Goal: Information Seeking & Learning: Learn about a topic

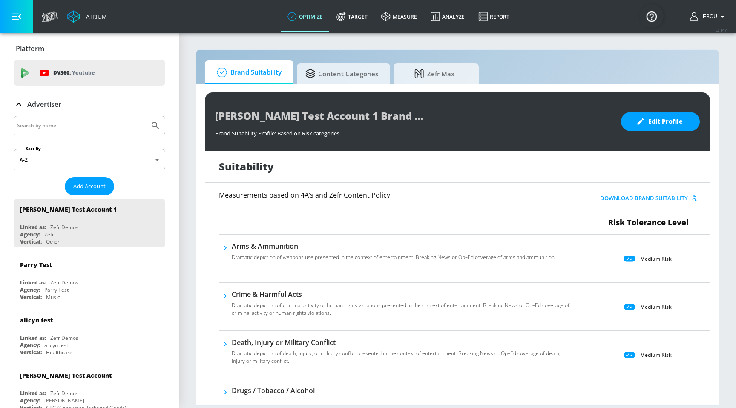
click at [349, 248] on h6 "Arms & Ammunition" at bounding box center [394, 245] width 324 height 9
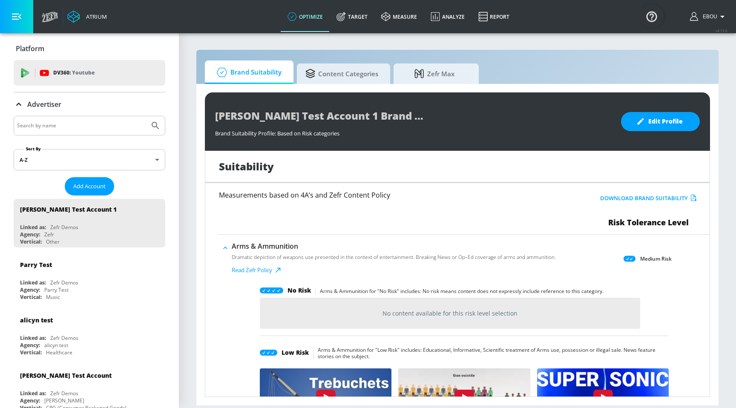
click at [349, 247] on h6 "Arms & Ammunition" at bounding box center [394, 245] width 324 height 9
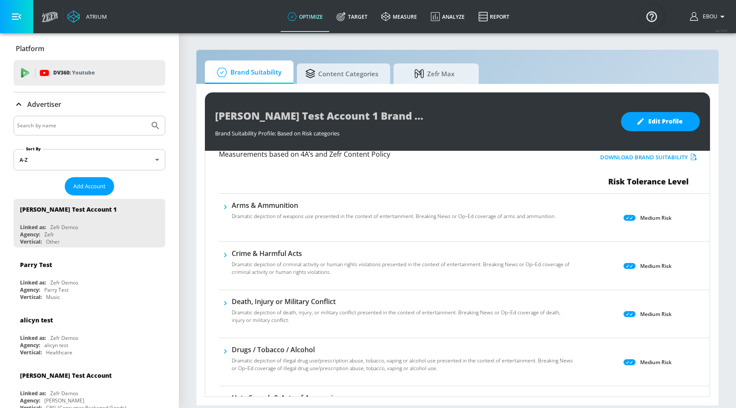
scroll to position [48, 0]
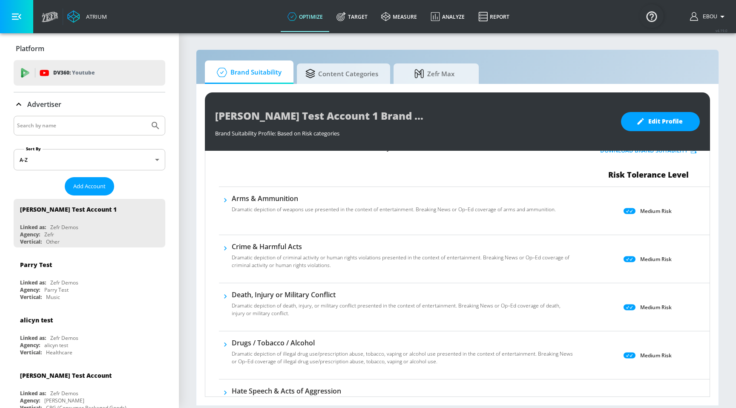
click at [334, 265] on p "Dramatic depiction of criminal activity or human rights violations presented in…" at bounding box center [403, 261] width 342 height 15
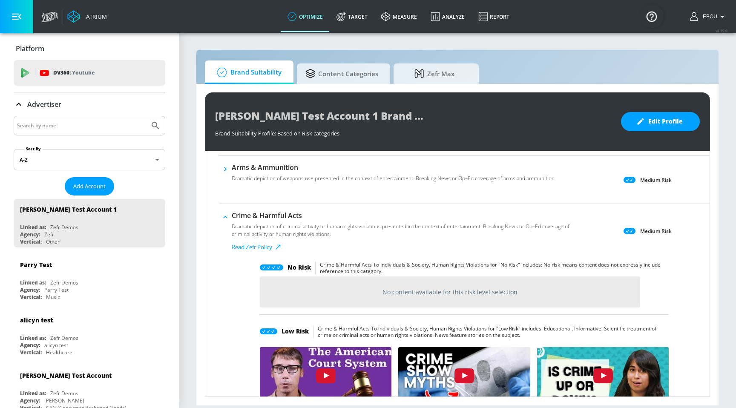
scroll to position [68, 0]
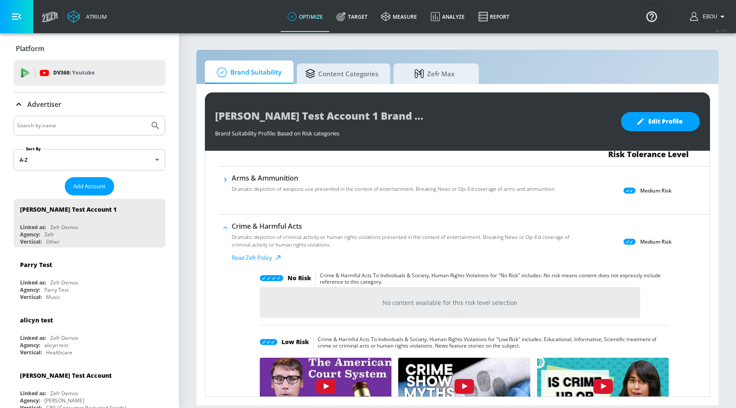
click at [332, 237] on p "Dramatic depiction of criminal activity or human rights violations presented in…" at bounding box center [403, 240] width 342 height 15
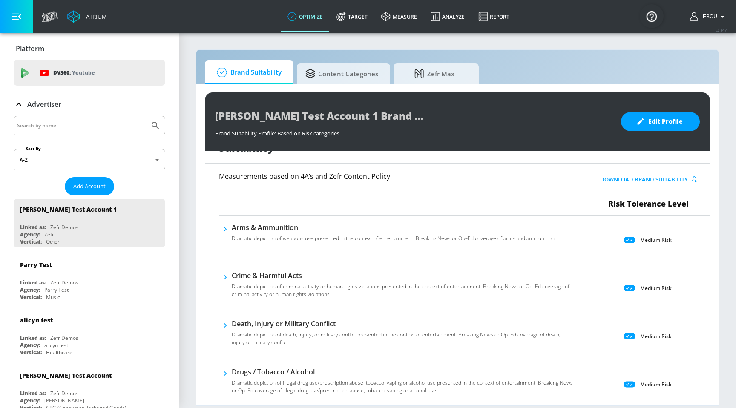
scroll to position [0, 0]
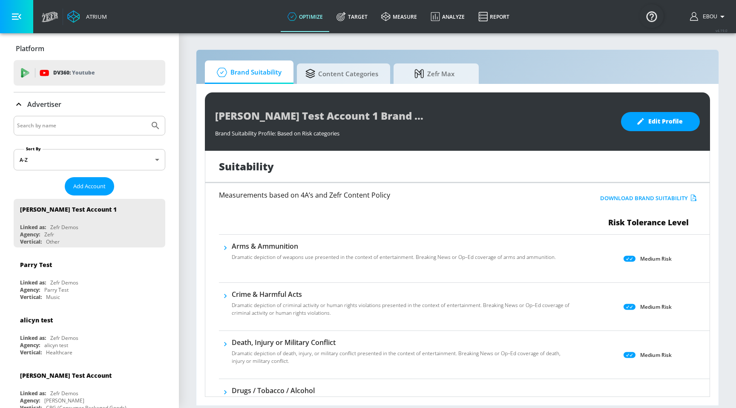
click at [496, 261] on div "Dramatic depiction of weapons use presented in the context of entertainment. Br…" at bounding box center [394, 258] width 324 height 15
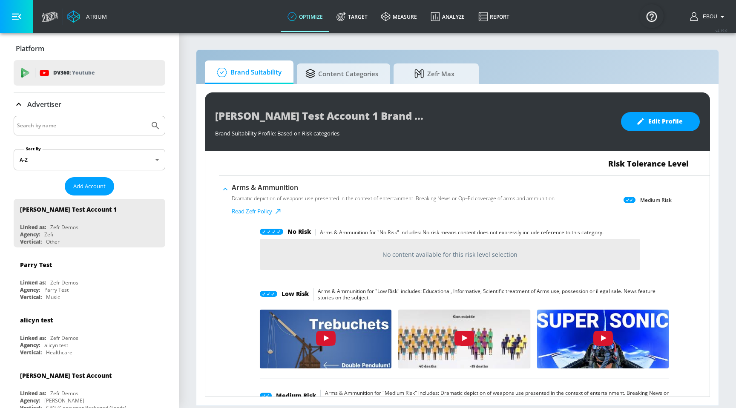
scroll to position [60, 0]
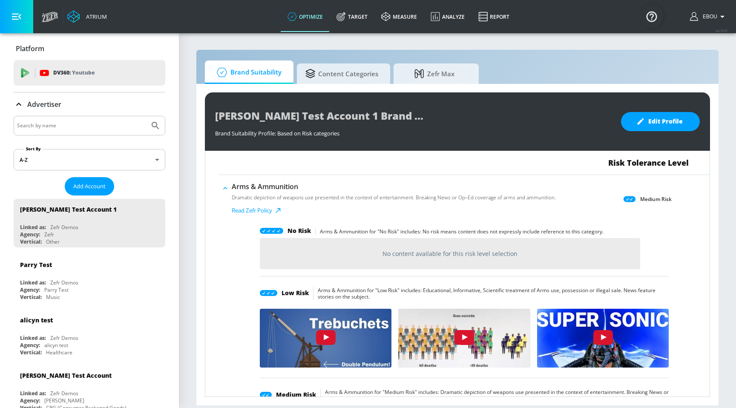
click at [644, 198] on p "Medium Risk" at bounding box center [655, 199] width 31 height 9
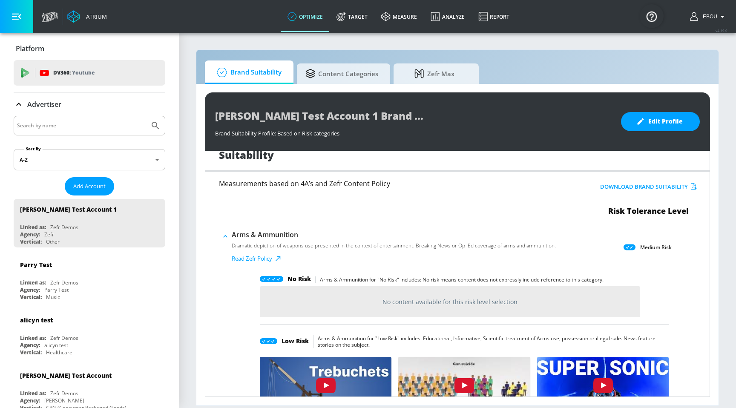
scroll to position [0, 0]
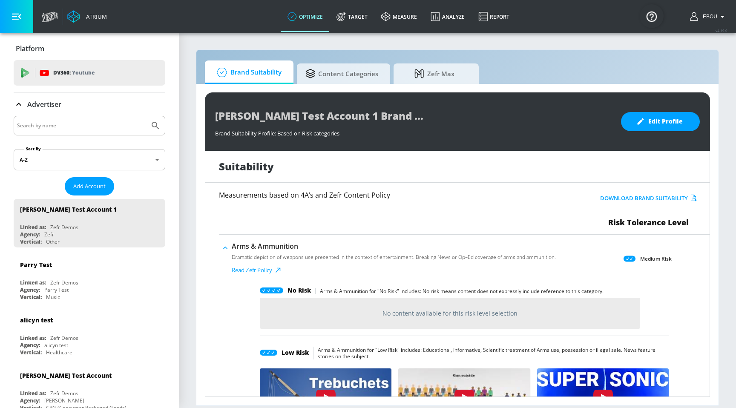
click at [319, 249] on h6 "Arms & Ammunition" at bounding box center [394, 245] width 324 height 9
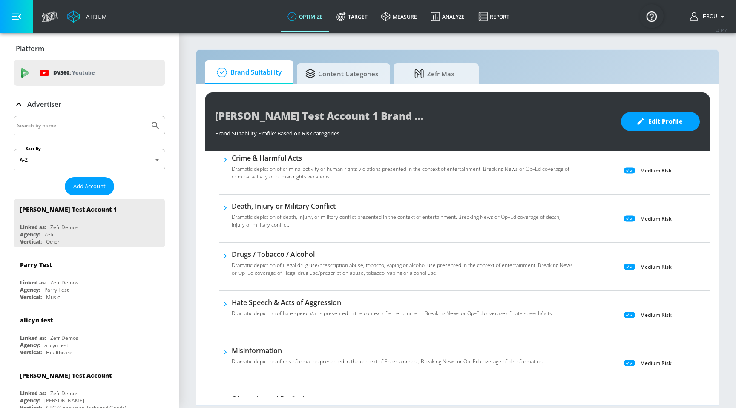
scroll to position [145, 0]
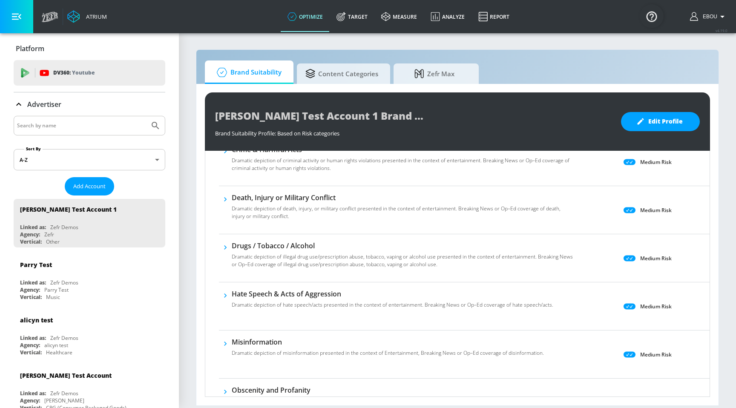
click at [650, 255] on p "Medium Risk" at bounding box center [655, 258] width 31 height 9
click at [447, 277] on div "Drugs / Tobacco / Alcohol Dramatic depiction of illegal drug use/prescription a…" at bounding box center [464, 258] width 490 height 48
click at [420, 248] on h6 "Drugs / Tobacco / Alcohol" at bounding box center [403, 245] width 342 height 9
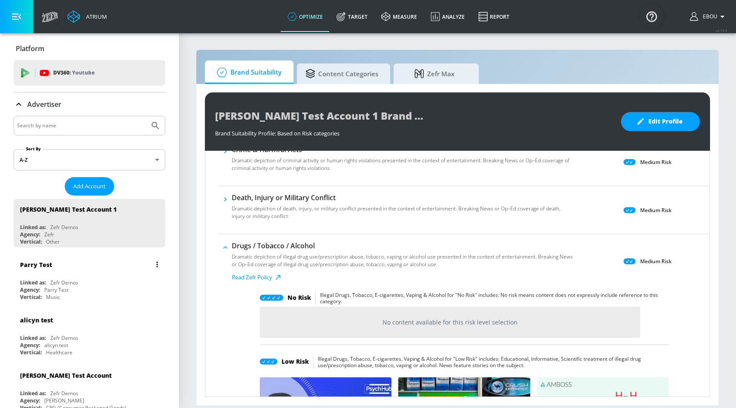
click at [56, 262] on div "Parry Test" at bounding box center [91, 264] width 143 height 20
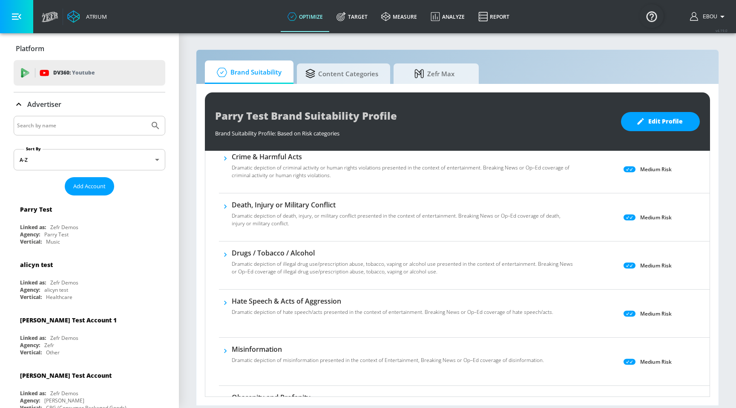
scroll to position [166, 0]
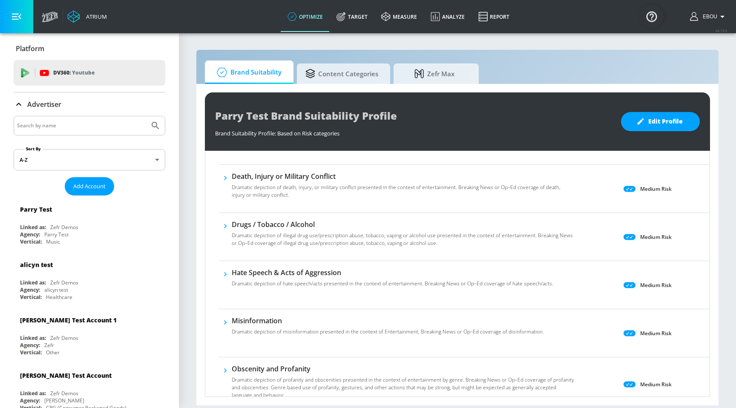
click at [643, 238] on p "Medium Risk" at bounding box center [655, 236] width 31 height 9
click at [383, 232] on p "Dramatic depiction of illegal drug use/prescription abuse, tobacco, vaping or a…" at bounding box center [403, 239] width 342 height 15
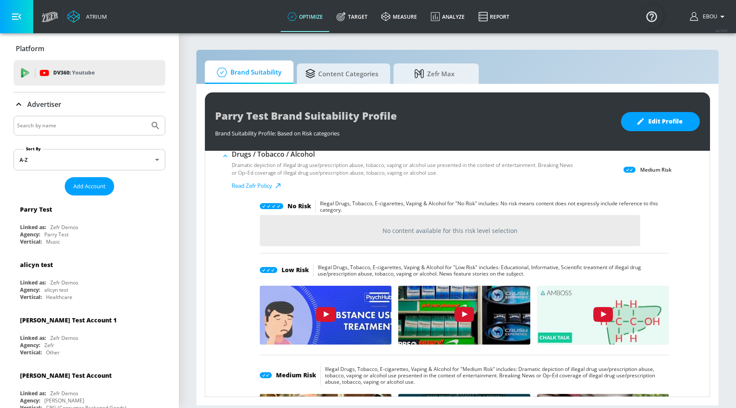
scroll to position [200, 0]
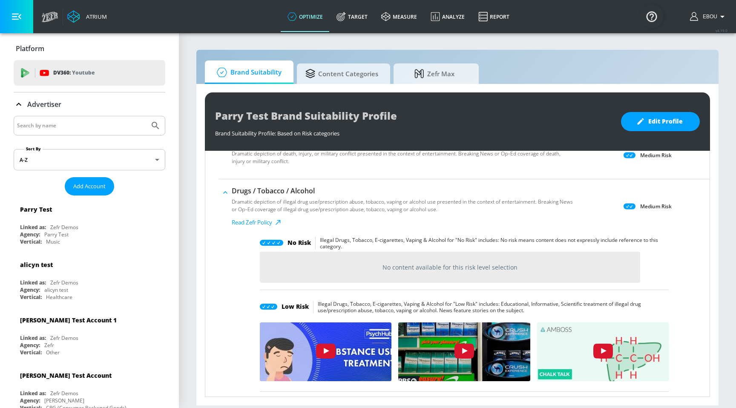
click at [320, 283] on div "No Risk Illegal Drugs, Tobacco, E-cigarettes, Vaping & Alcohol for "No Risk" in…" at bounding box center [464, 258] width 409 height 64
click at [456, 265] on p "No content available for this risk level selection" at bounding box center [449, 267] width 135 height 8
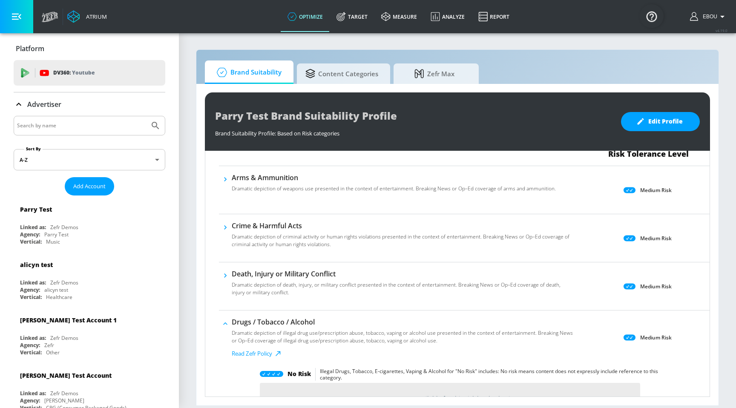
scroll to position [26, 0]
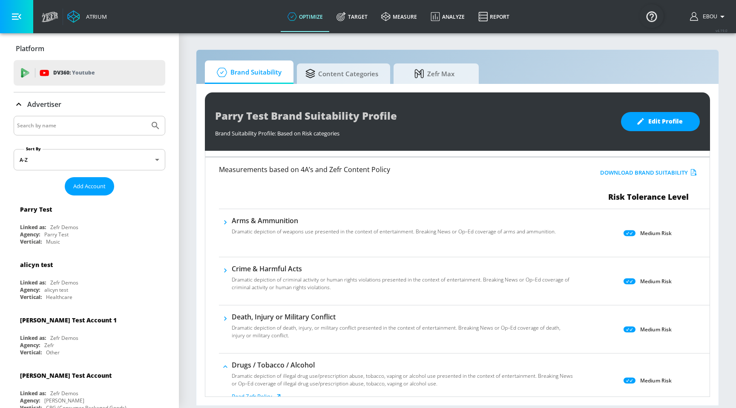
click at [284, 366] on h6 "Drugs / Tobacco / Alcohol" at bounding box center [403, 364] width 342 height 9
click at [515, 226] on div "Dramatic depiction of weapons use presented in the context of entertainment. Br…" at bounding box center [394, 232] width 324 height 15
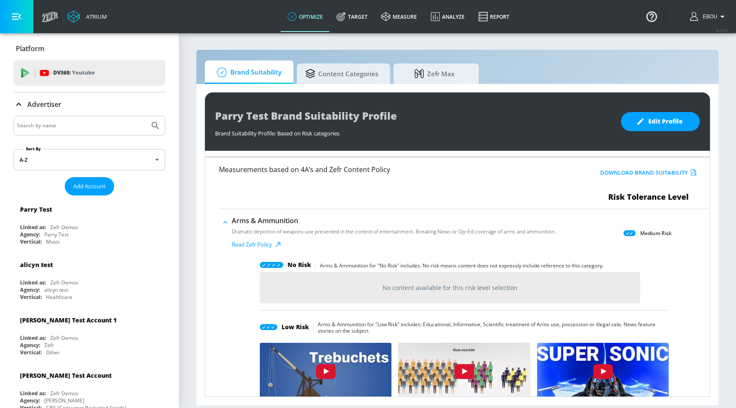
click at [256, 220] on h6 "Arms & Ammunition" at bounding box center [394, 220] width 324 height 9
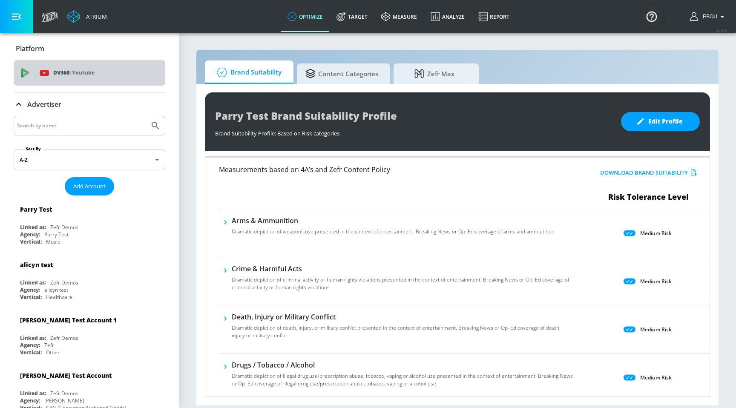
click at [92, 74] on p "Youtube" at bounding box center [83, 72] width 23 height 9
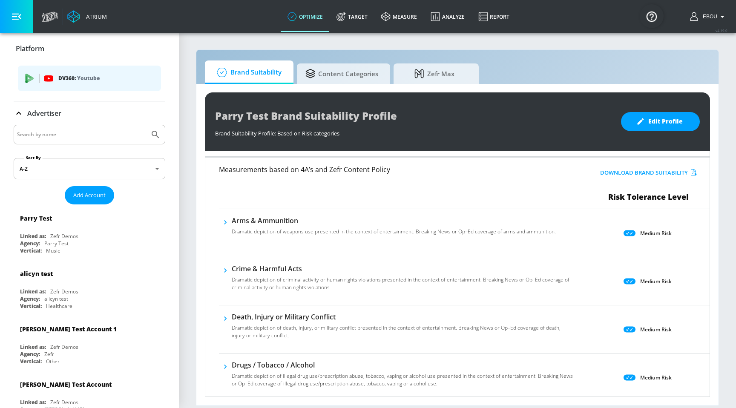
click at [37, 77] on span "DV360: Youtube" at bounding box center [89, 78] width 129 height 9
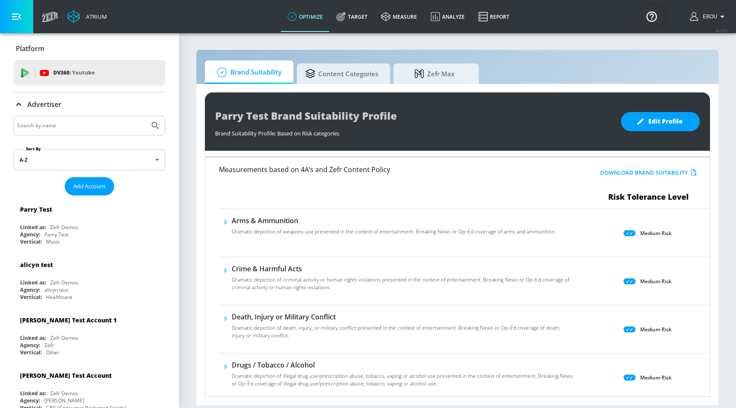
click at [37, 77] on div "DV360: Youtube" at bounding box center [90, 73] width 152 height 26
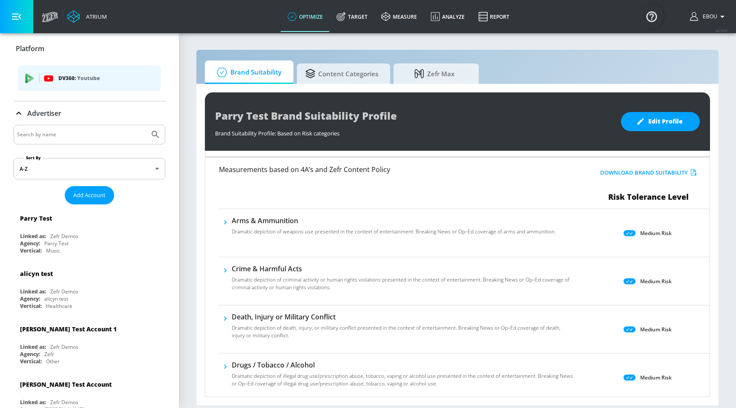
click at [94, 21] on link "Atrium" at bounding box center [87, 16] width 40 height 13
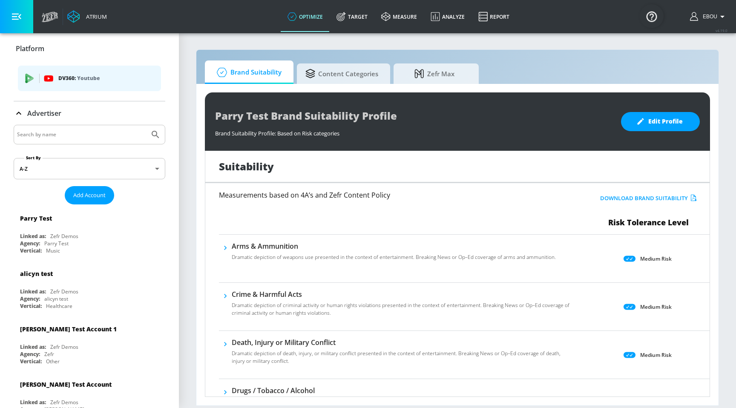
click at [59, 13] on div "Atrium" at bounding box center [74, 16] width 74 height 33
click at [47, 15] on icon at bounding box center [48, 17] width 4 height 6
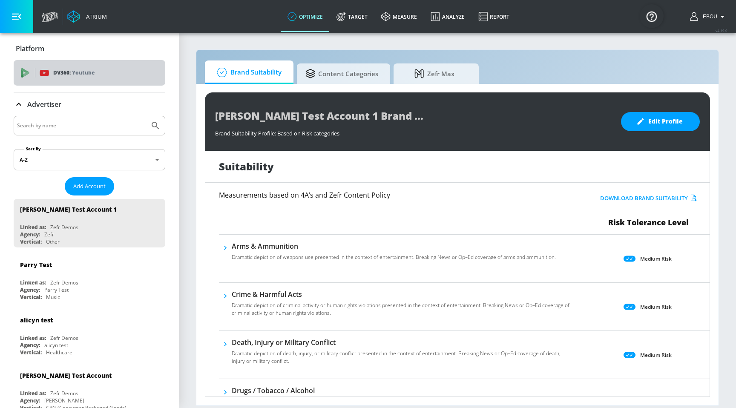
click at [73, 68] on div "DV360: Youtube" at bounding box center [90, 73] width 152 height 26
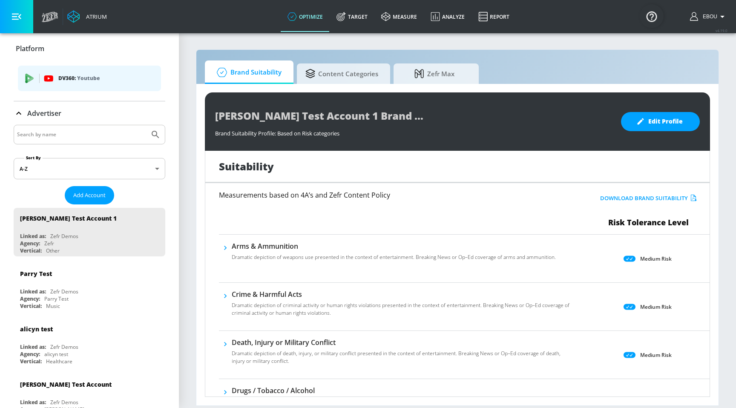
click at [28, 82] on icon "list of platforms" at bounding box center [29, 78] width 9 height 9
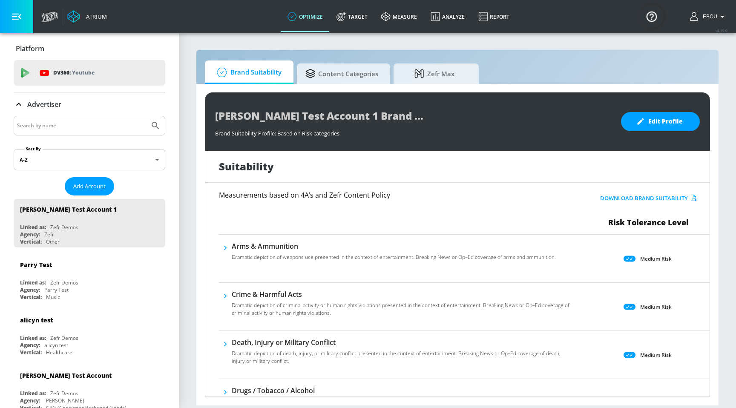
click at [28, 82] on div "DV360: Youtube" at bounding box center [90, 73] width 152 height 26
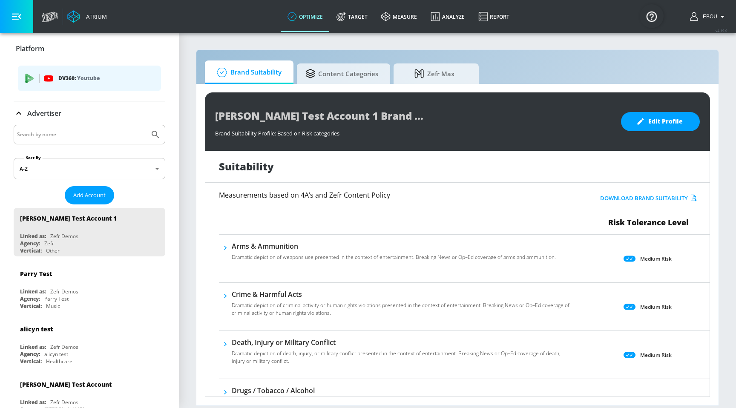
click at [68, 136] on input "Search by name" at bounding box center [81, 134] width 129 height 11
click at [23, 21] on button "button" at bounding box center [16, 16] width 33 height 33
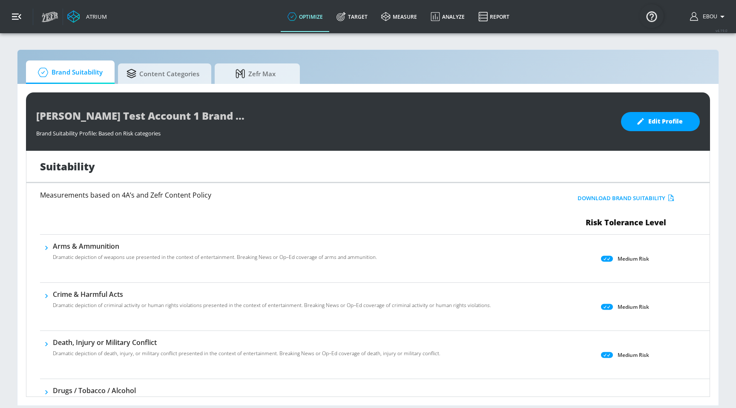
click at [23, 21] on button "button" at bounding box center [16, 16] width 33 height 33
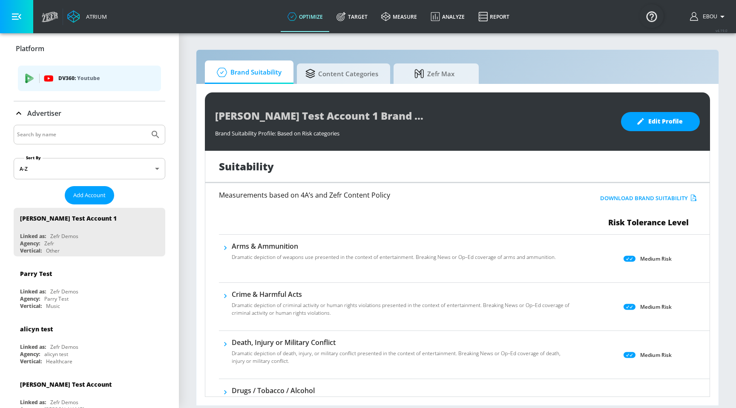
click at [58, 18] on div "Atrium" at bounding box center [74, 16] width 74 height 33
click at [54, 18] on icon at bounding box center [50, 19] width 9 height 3
click at [129, 72] on div "DV360: Youtube" at bounding box center [89, 79] width 143 height 26
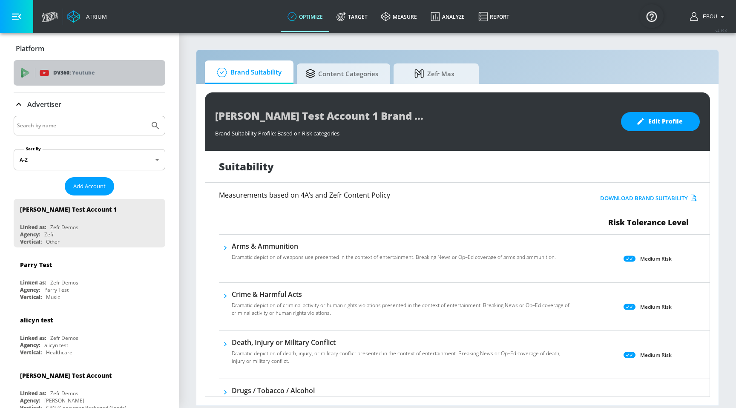
click at [129, 72] on div "DV360: Youtube" at bounding box center [99, 72] width 119 height 9
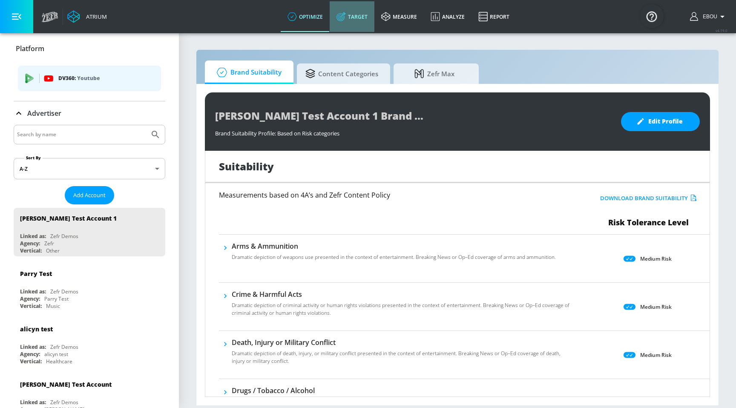
click at [349, 15] on link "Target" at bounding box center [351, 16] width 45 height 31
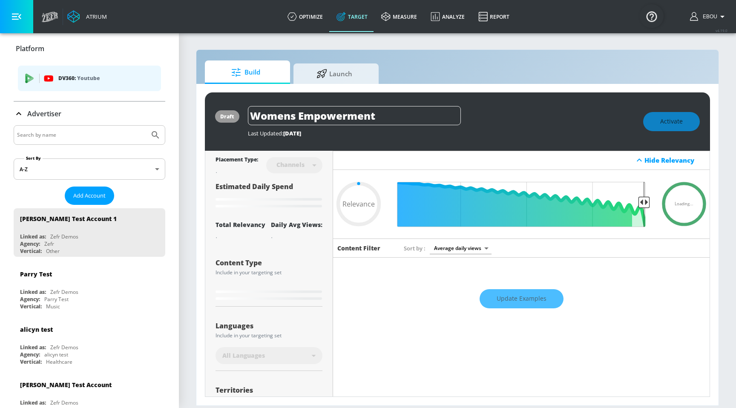
click at [57, 78] on span "DV360: Youtube" at bounding box center [89, 78] width 129 height 9
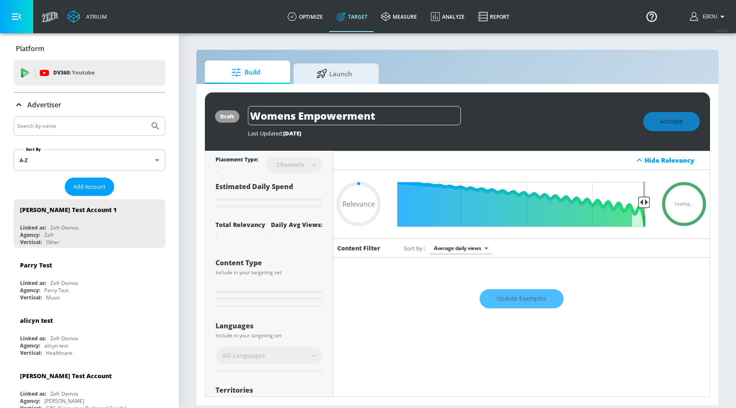
type input "0.6"
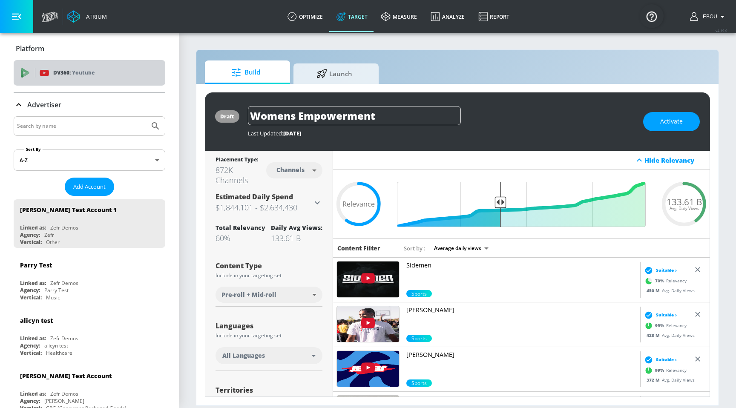
click at [113, 66] on div "DV360: Youtube" at bounding box center [90, 73] width 152 height 26
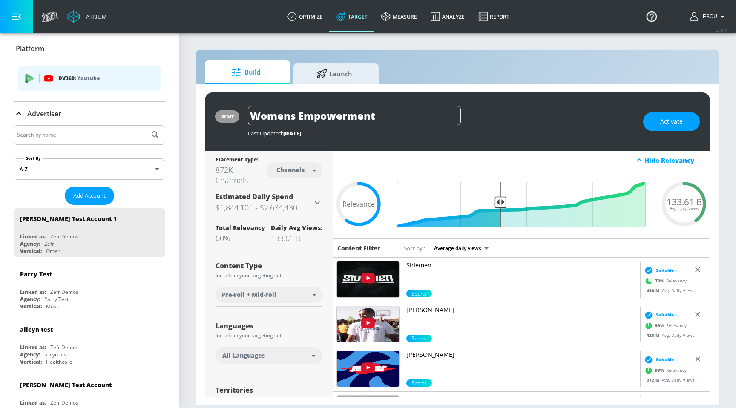
click at [71, 136] on input "Search by name" at bounding box center [81, 134] width 129 height 11
type input "bsrp"
click at [159, 131] on icon "Submit Search" at bounding box center [155, 135] width 10 height 10
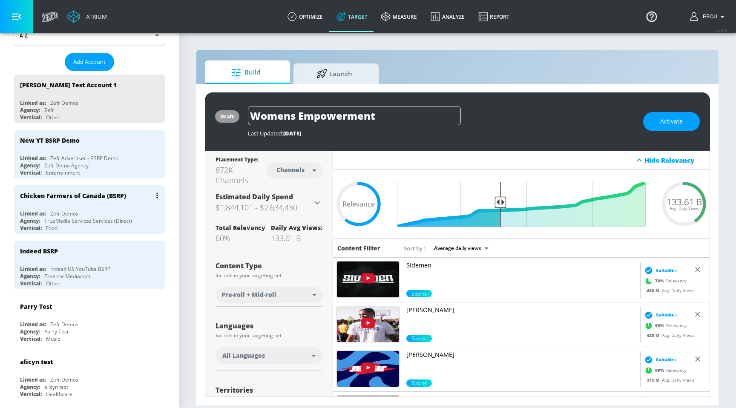
scroll to position [131, 0]
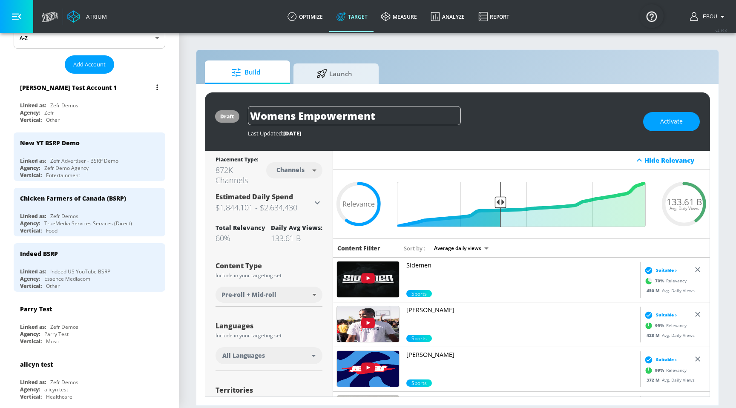
click at [109, 104] on div "Linked as: Zefr Demos" at bounding box center [91, 105] width 143 height 7
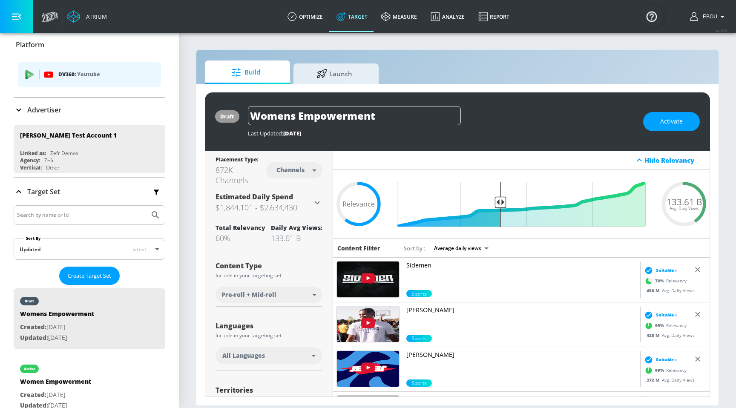
scroll to position [0, 0]
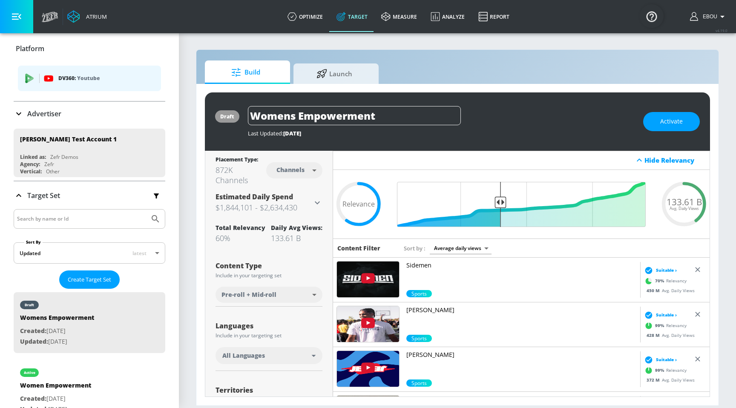
click at [94, 19] on div "Atrium" at bounding box center [95, 17] width 24 height 8
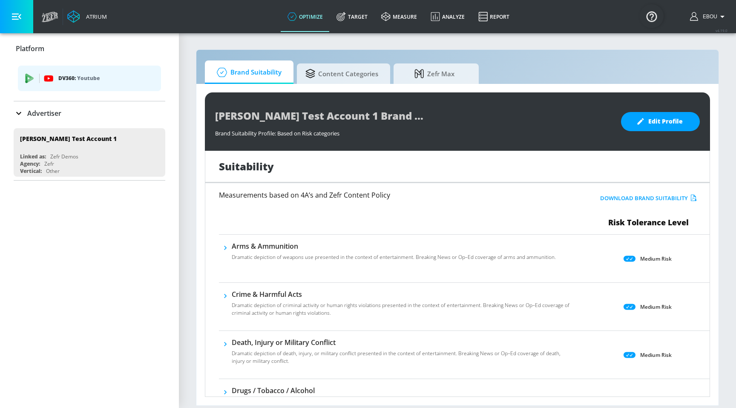
click at [53, 116] on p "Advertiser" at bounding box center [44, 113] width 34 height 9
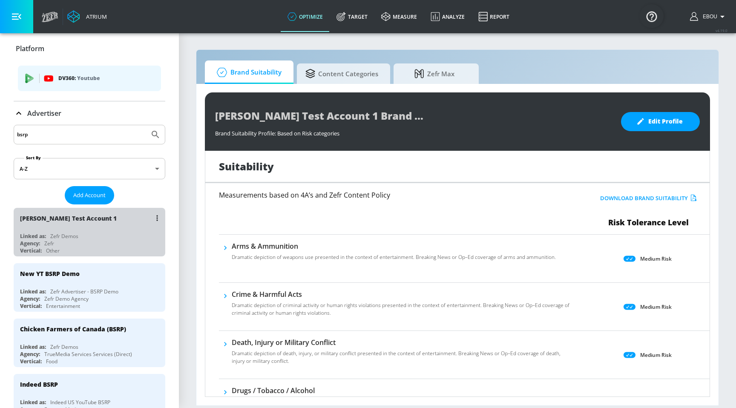
click at [93, 241] on div "Agency: Zefr" at bounding box center [91, 243] width 143 height 7
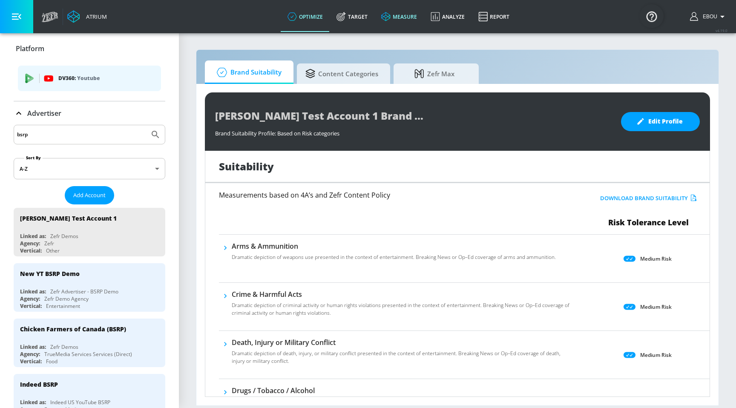
click at [395, 19] on link "measure" at bounding box center [398, 16] width 49 height 31
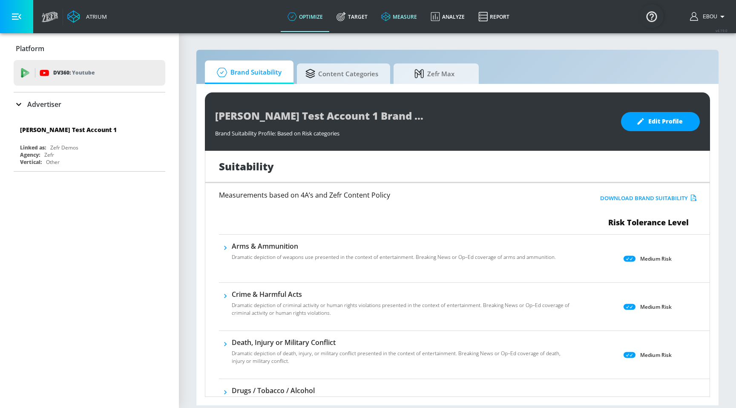
click at [391, 11] on link "measure" at bounding box center [398, 16] width 49 height 31
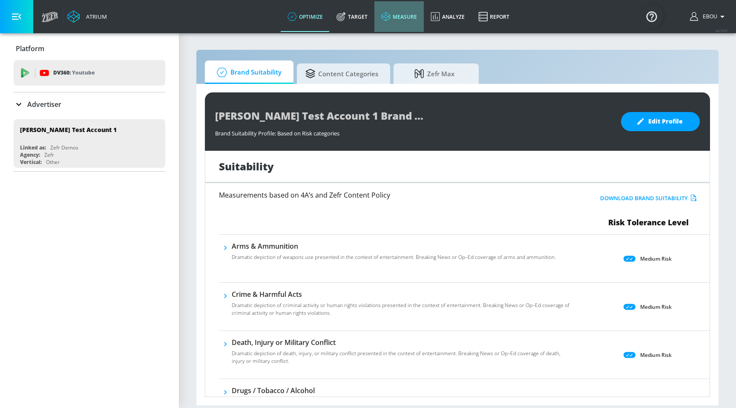
click at [392, 14] on link "measure" at bounding box center [398, 16] width 49 height 31
